Goal: Find specific page/section: Find specific page/section

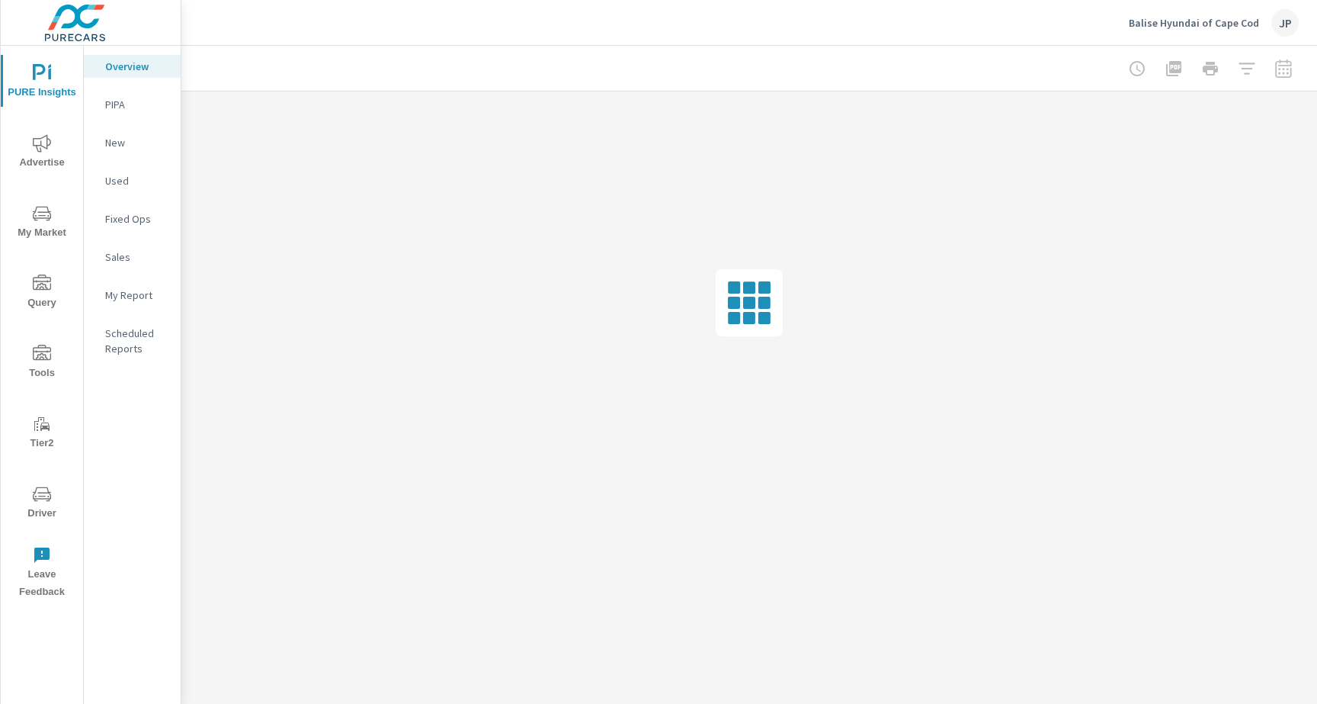
click at [33, 515] on span "Driver" at bounding box center [41, 503] width 73 height 37
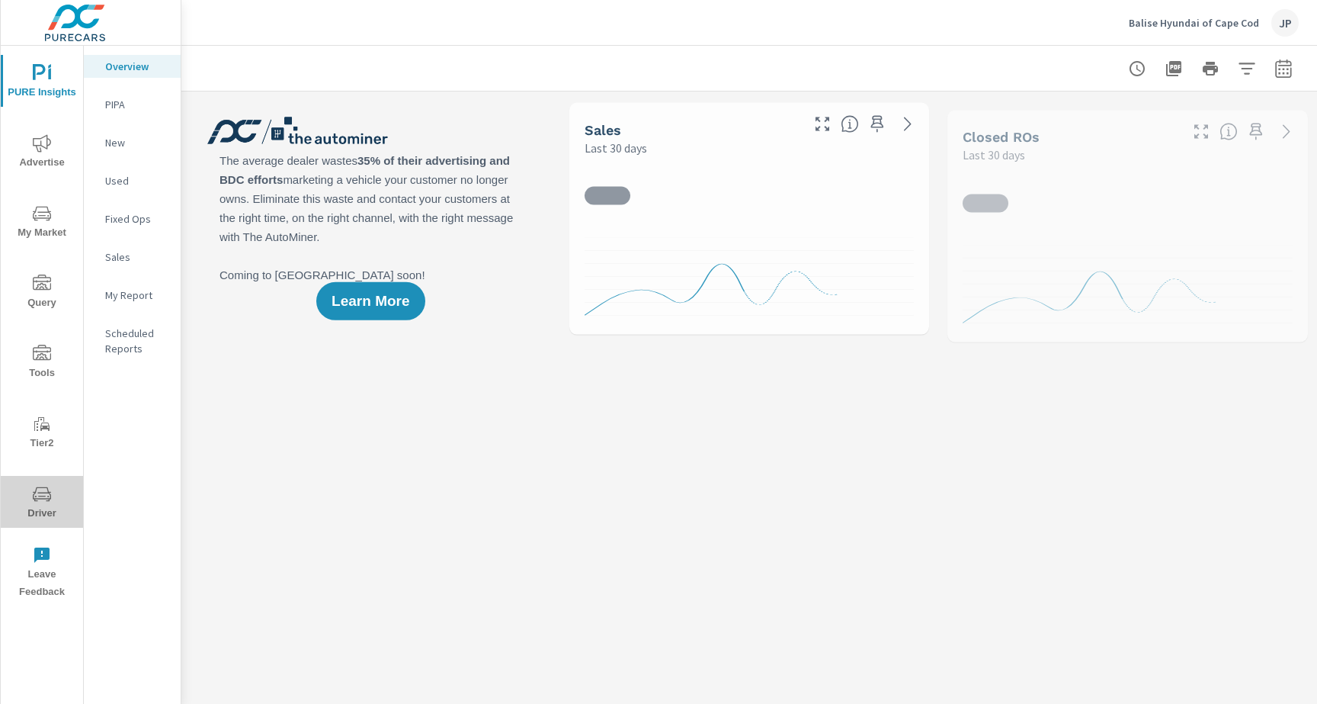
click at [47, 483] on button "Driver" at bounding box center [42, 502] width 82 height 52
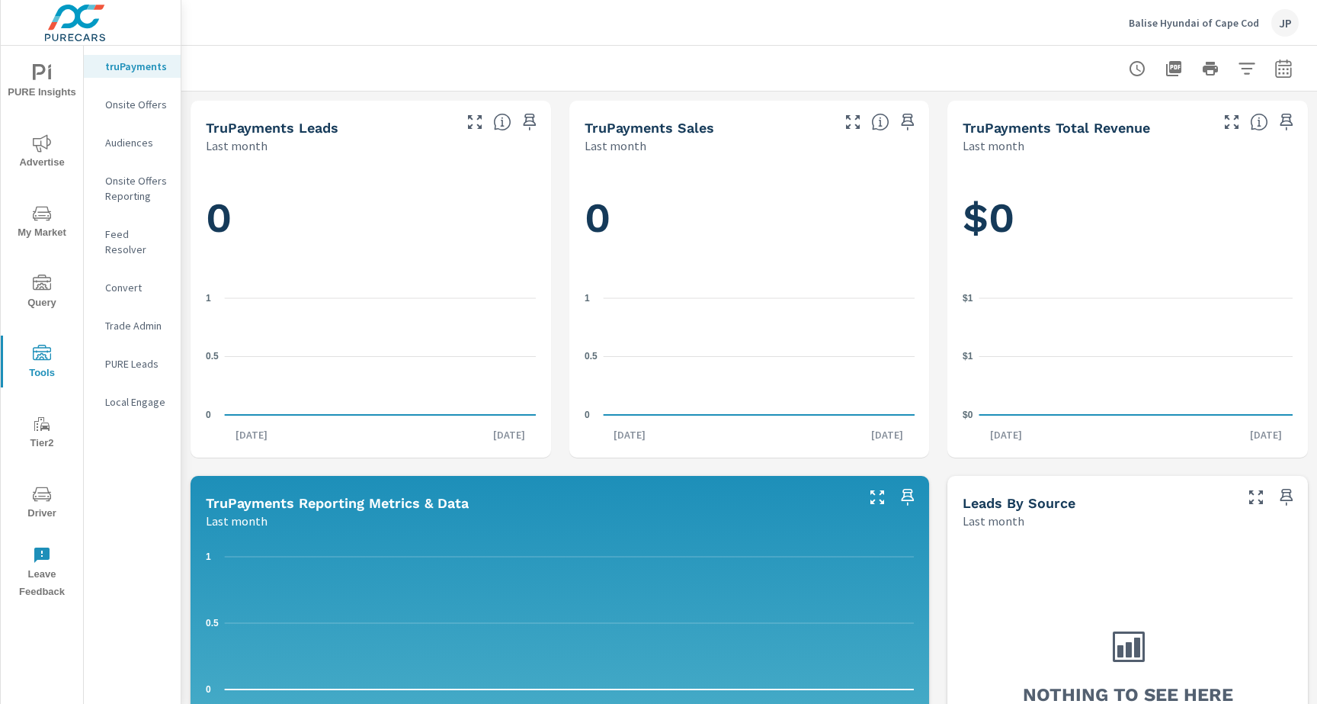
click at [139, 234] on p "Feed Resolver" at bounding box center [136, 241] width 63 height 30
